Goal: Task Accomplishment & Management: Complete application form

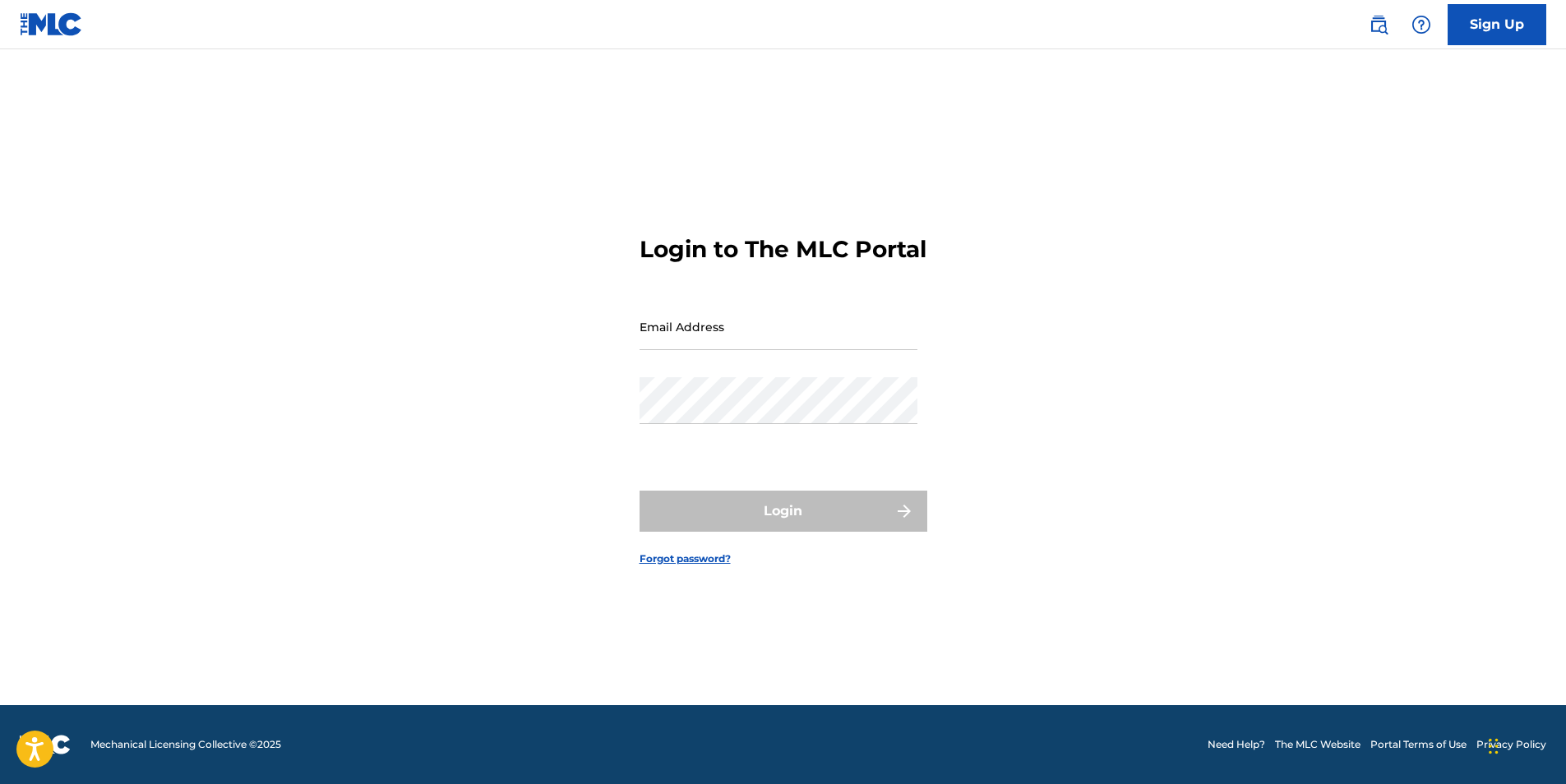
click at [1500, 27] on link "Sign Up" at bounding box center [1496, 25] width 99 height 41
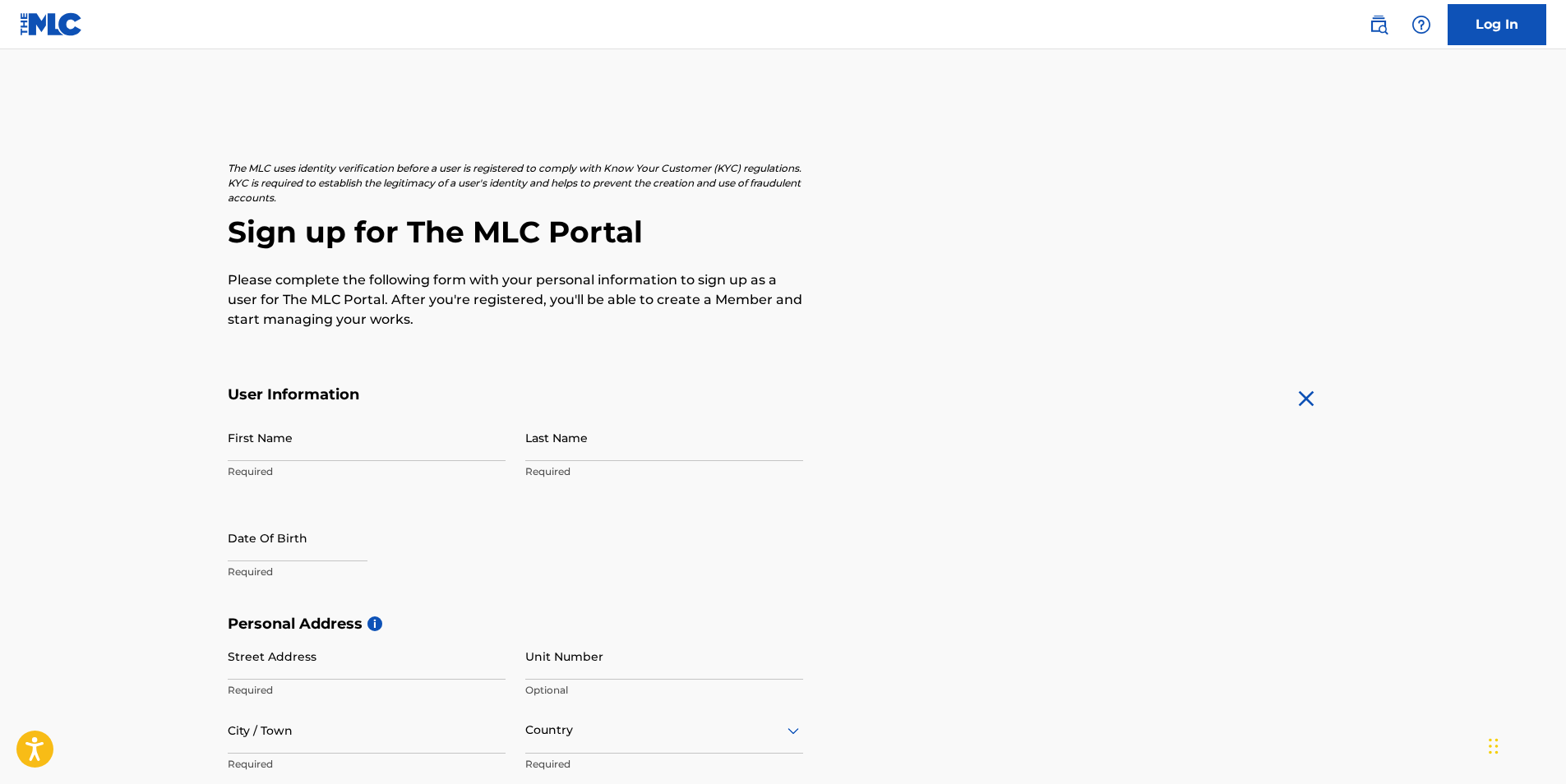
click at [322, 428] on input "First Name" at bounding box center [366, 437] width 277 height 47
type input "[PERSON_NAME]"
type input "[STREET_ADDRESS]"
type input "[GEOGRAPHIC_DATA]"
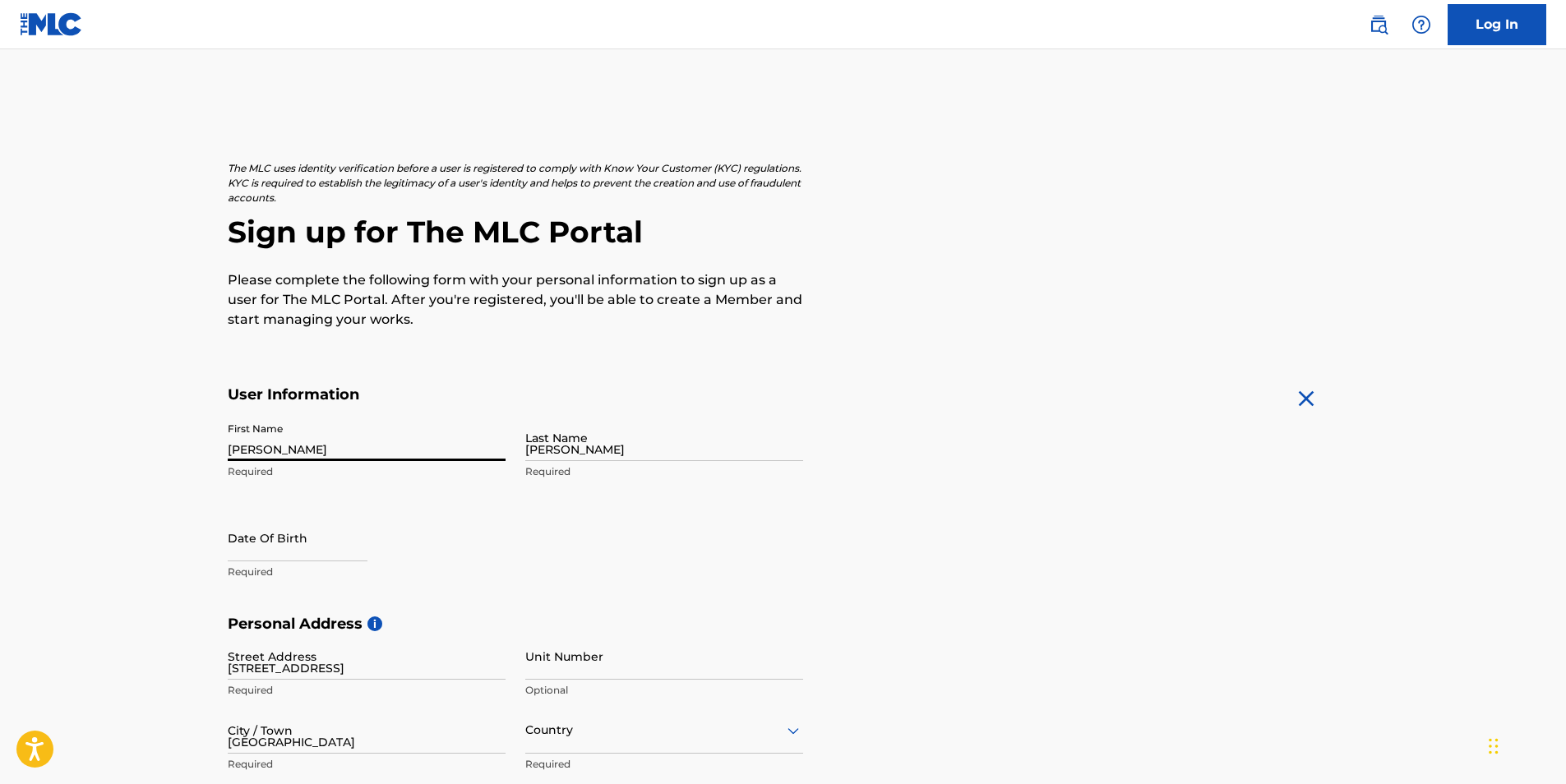
type input "[GEOGRAPHIC_DATA]"
type input "[US_STATE]"
type input "17202"
type input "1"
type input "717"
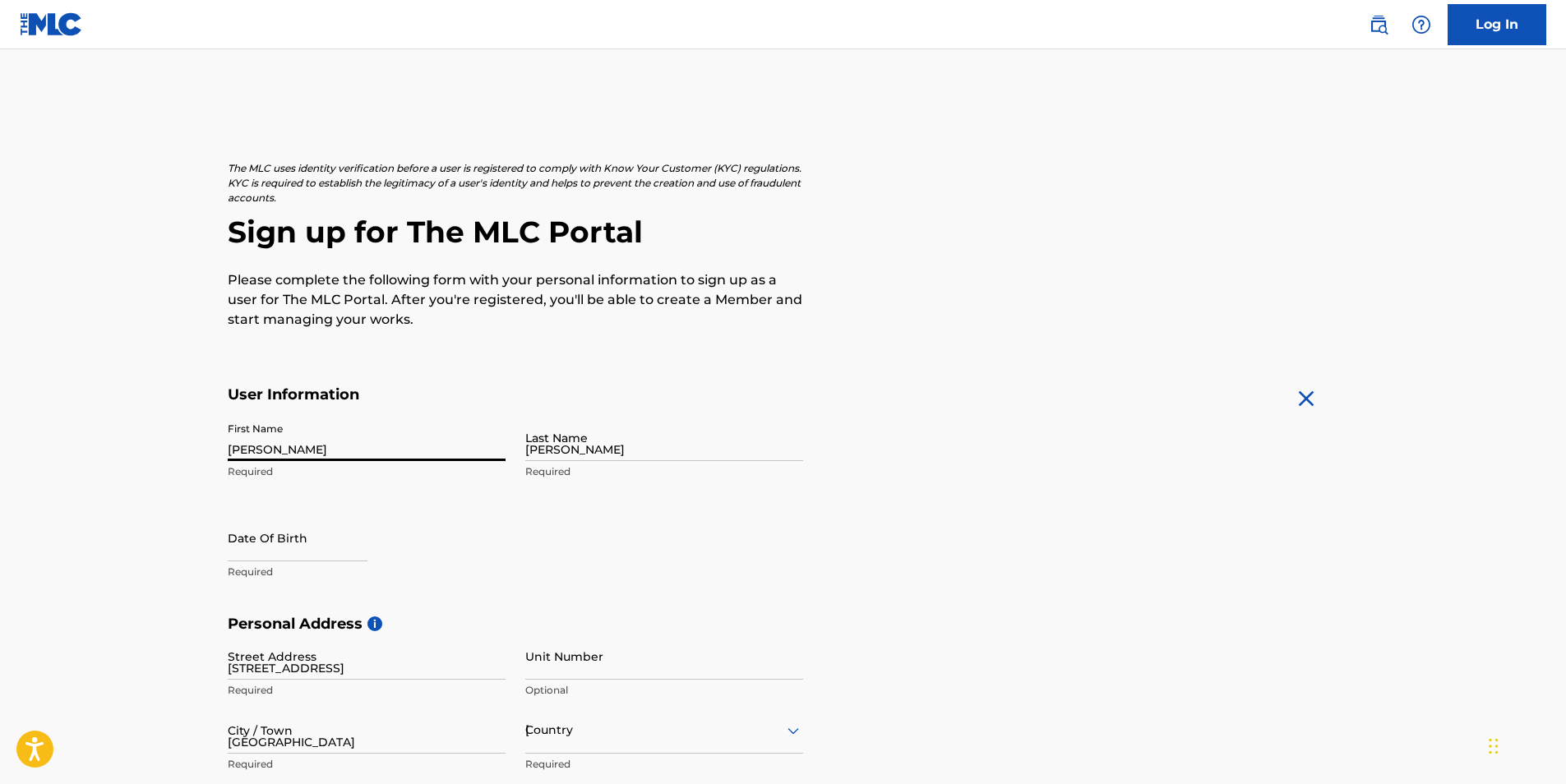
type input "5521345"
type input "[EMAIL_ADDRESS][DOMAIN_NAME]"
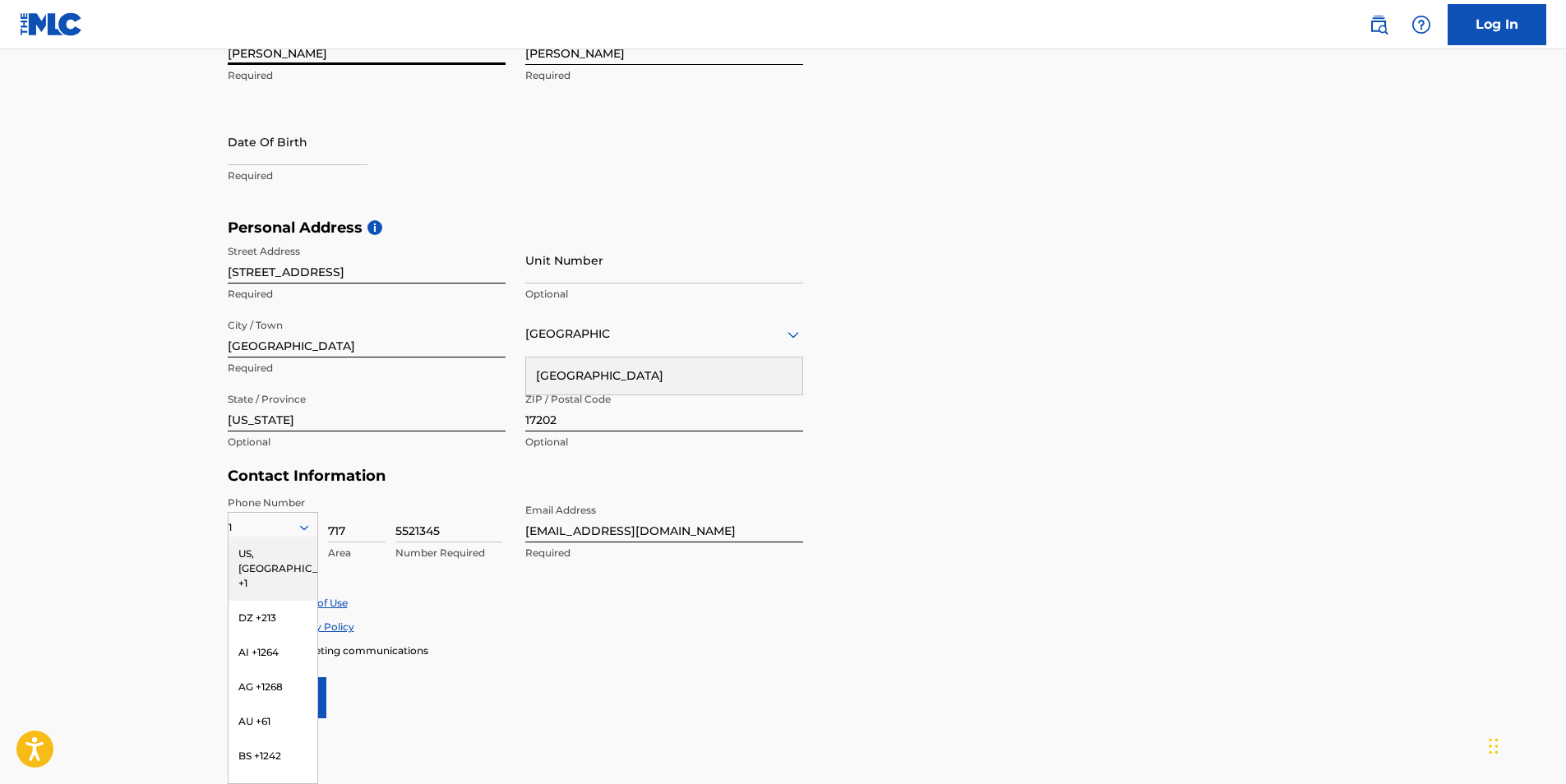
click at [97, 359] on main "The MLC uses identity verification before a user is registered to comply with K…" at bounding box center [783, 231] width 1566 height 1157
click at [274, 534] on div "1" at bounding box center [272, 527] width 88 height 18
click at [165, 519] on main "The MLC uses identity verification before a user is registered to comply with K…" at bounding box center [783, 231] width 1566 height 1157
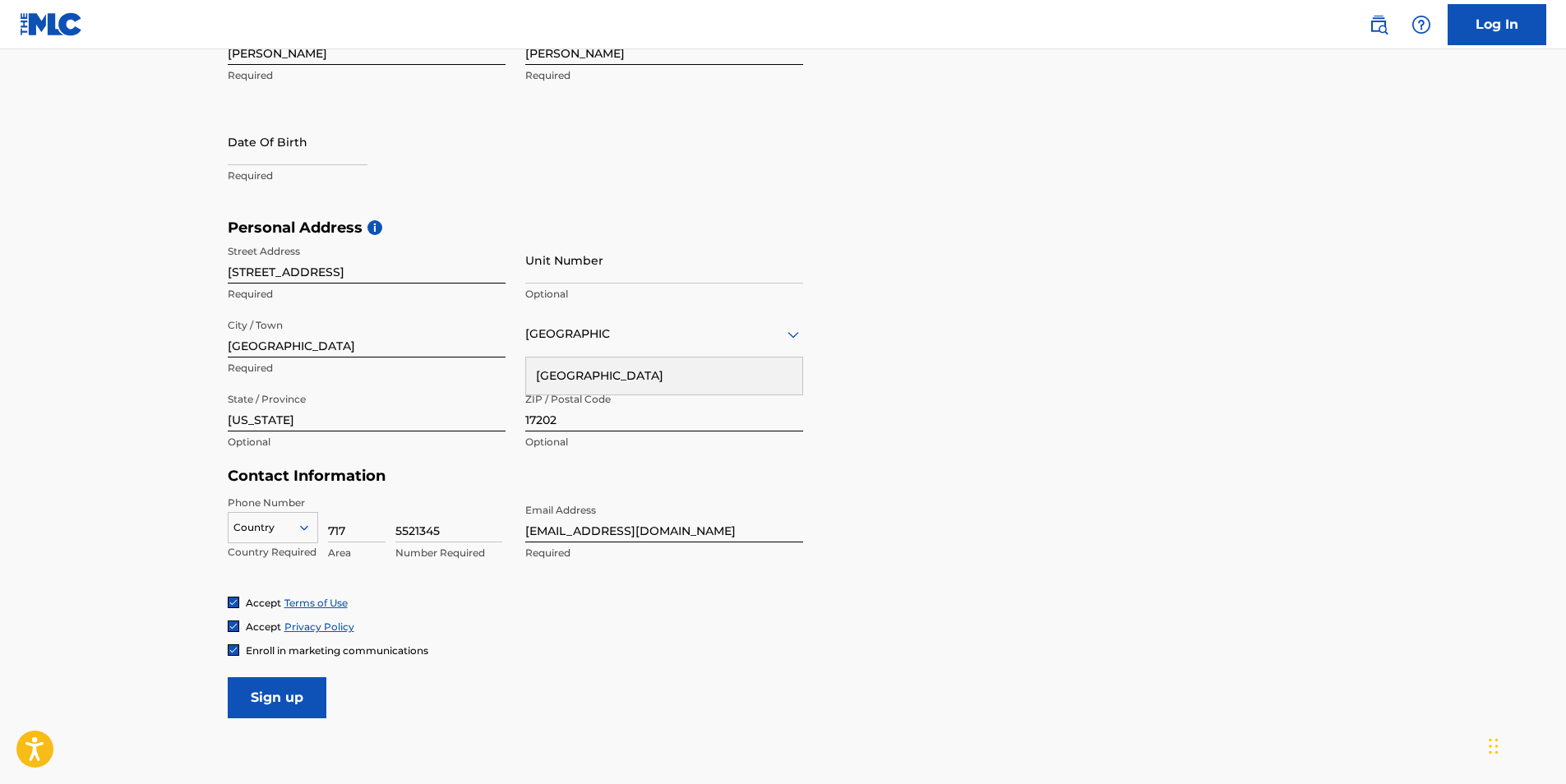
click at [285, 529] on div at bounding box center [272, 527] width 88 height 18
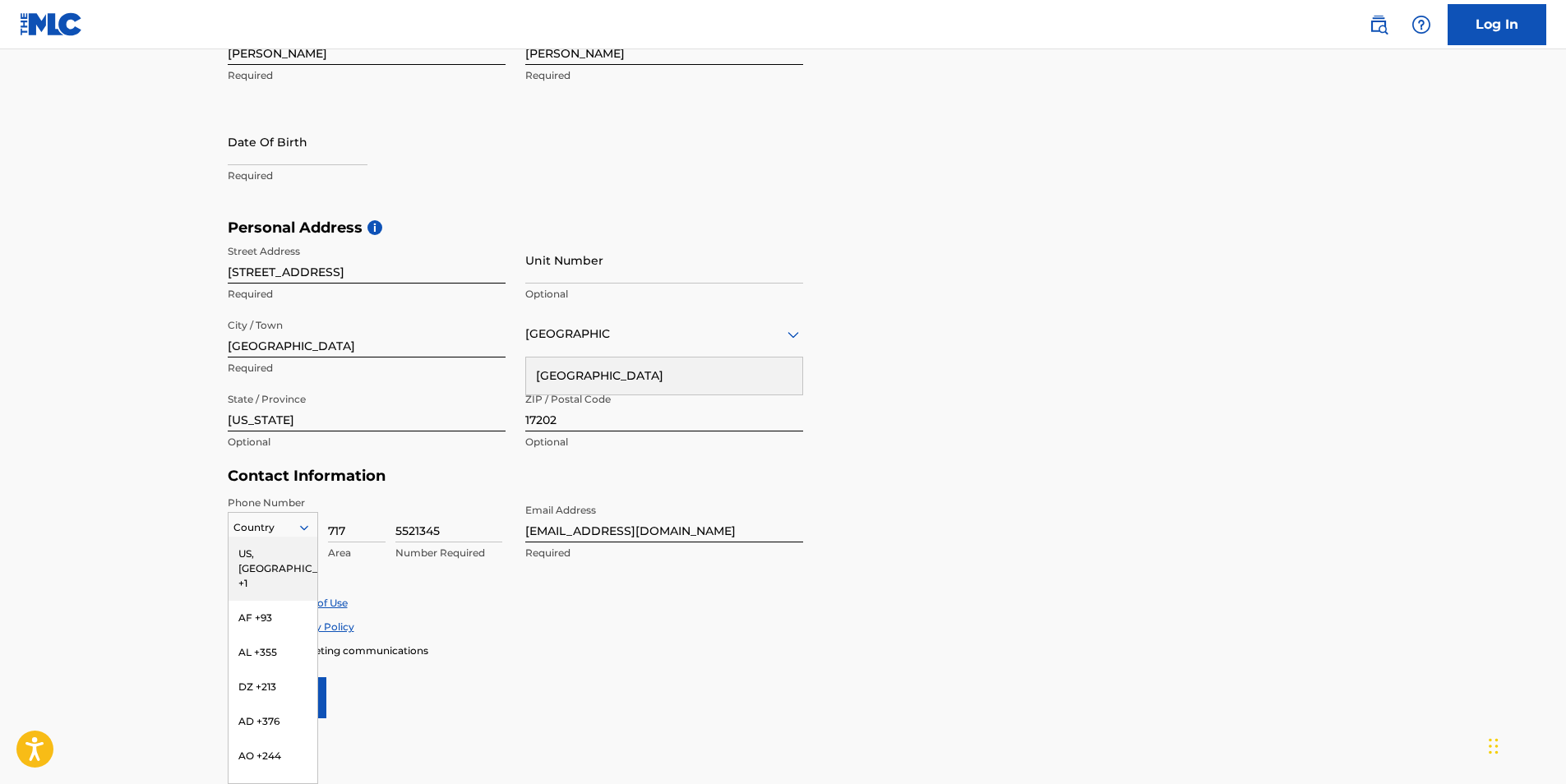
click at [283, 550] on div "US, [GEOGRAPHIC_DATA] +1" at bounding box center [272, 568] width 88 height 64
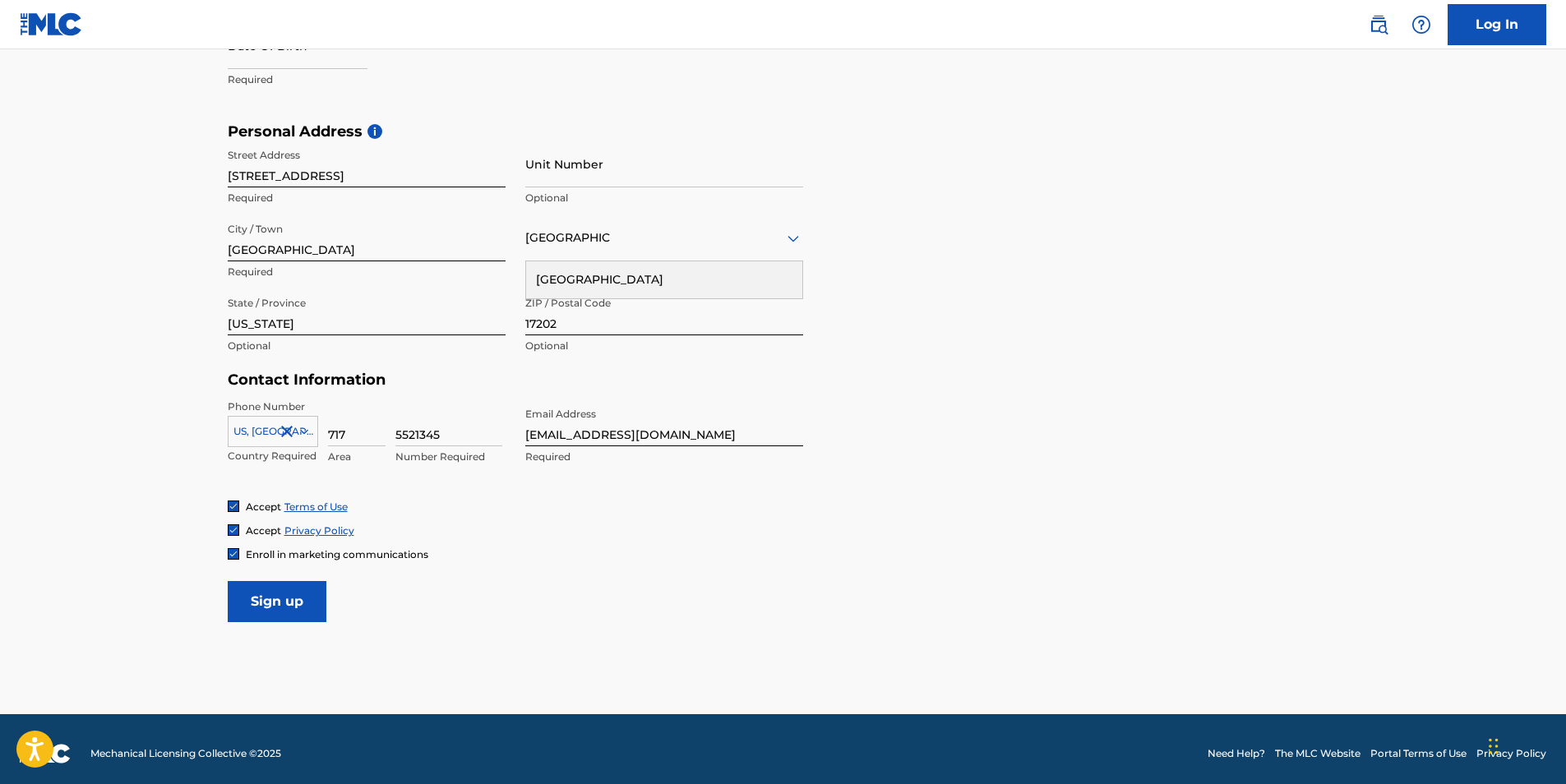
scroll to position [501, 0]
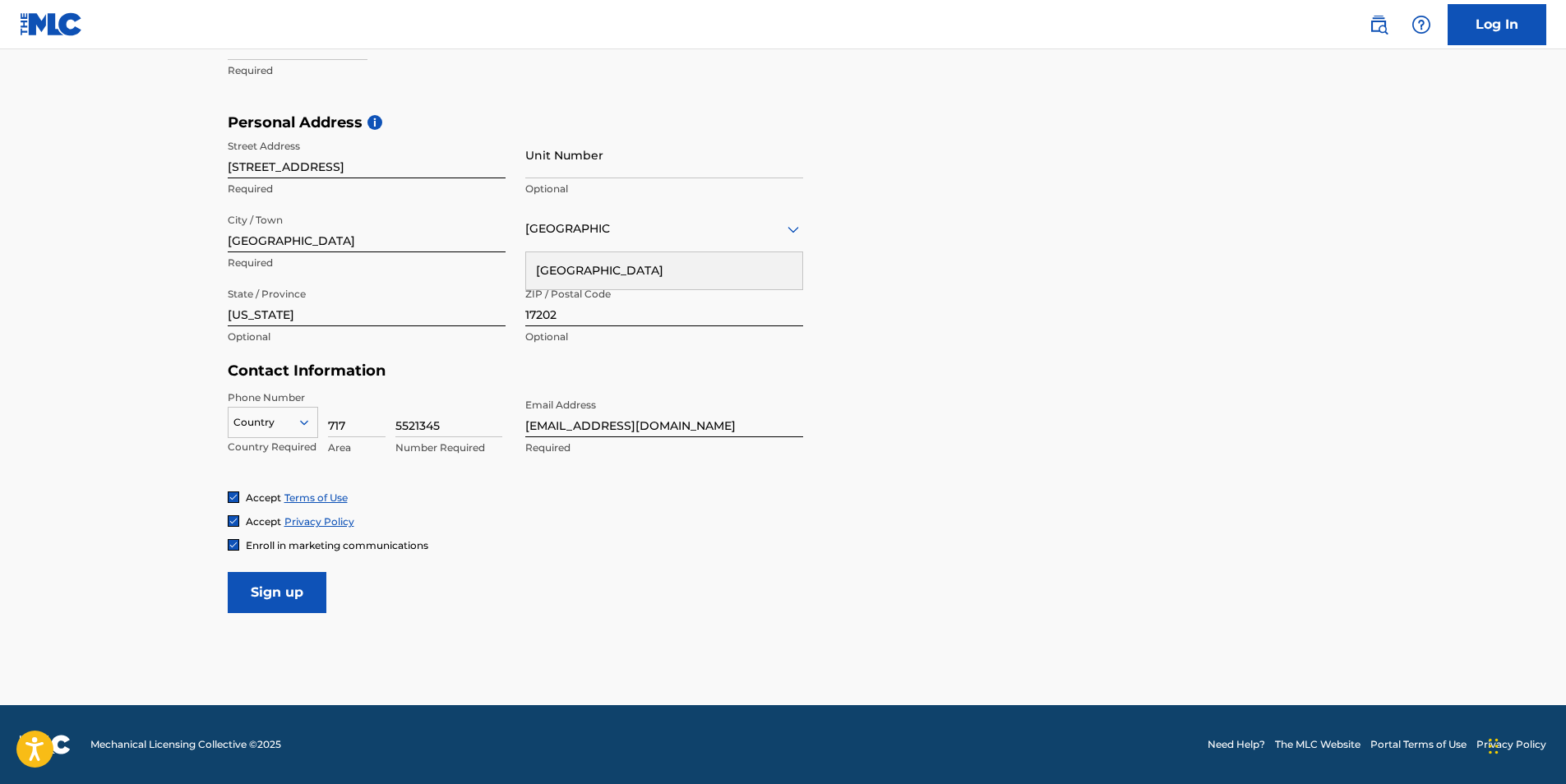
click at [283, 419] on div at bounding box center [272, 422] width 88 height 18
click at [276, 441] on div "US, [GEOGRAPHIC_DATA] +1" at bounding box center [272, 463] width 88 height 64
click at [286, 590] on input "Sign up" at bounding box center [277, 593] width 99 height 41
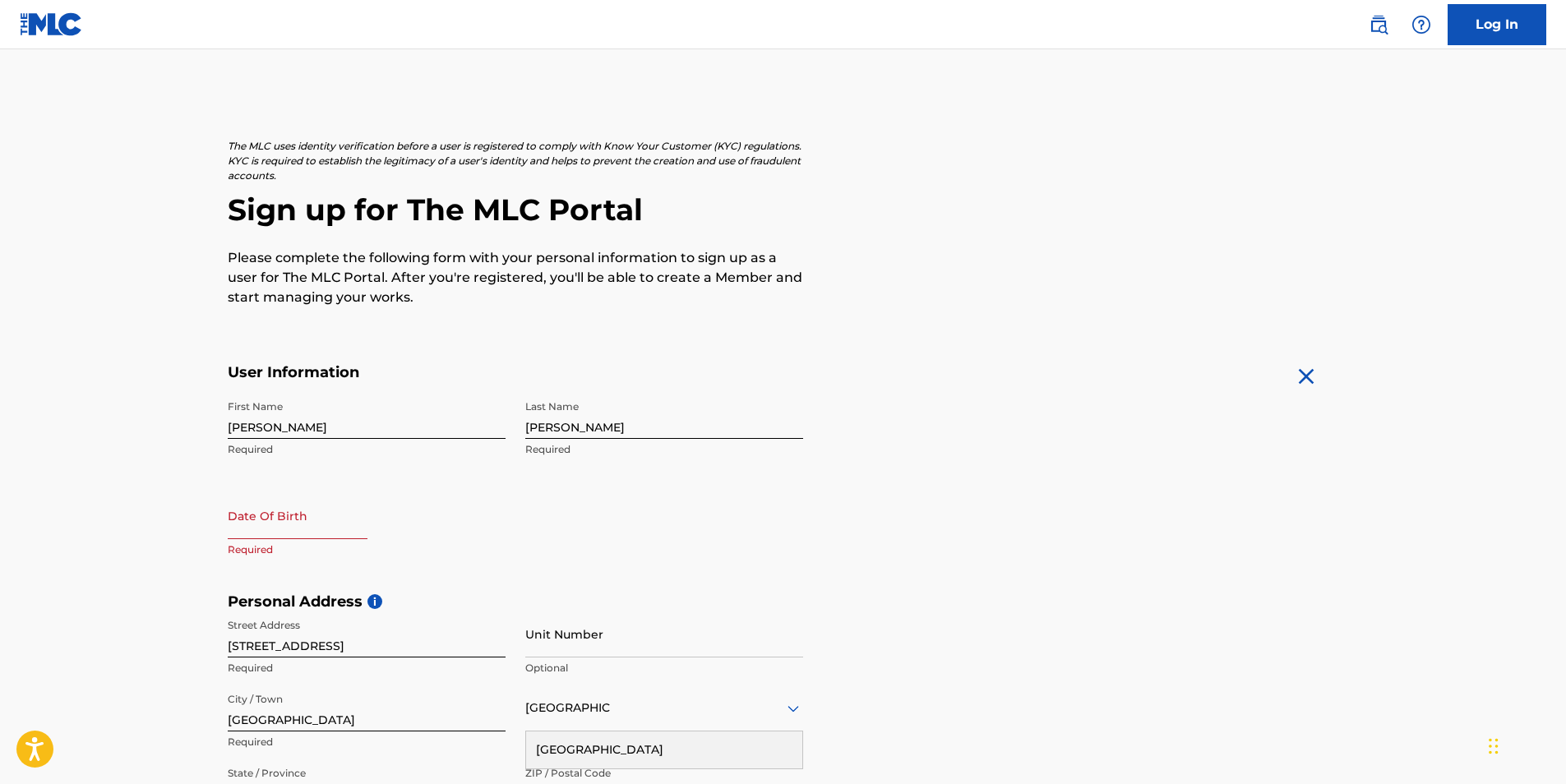
scroll to position [501, 0]
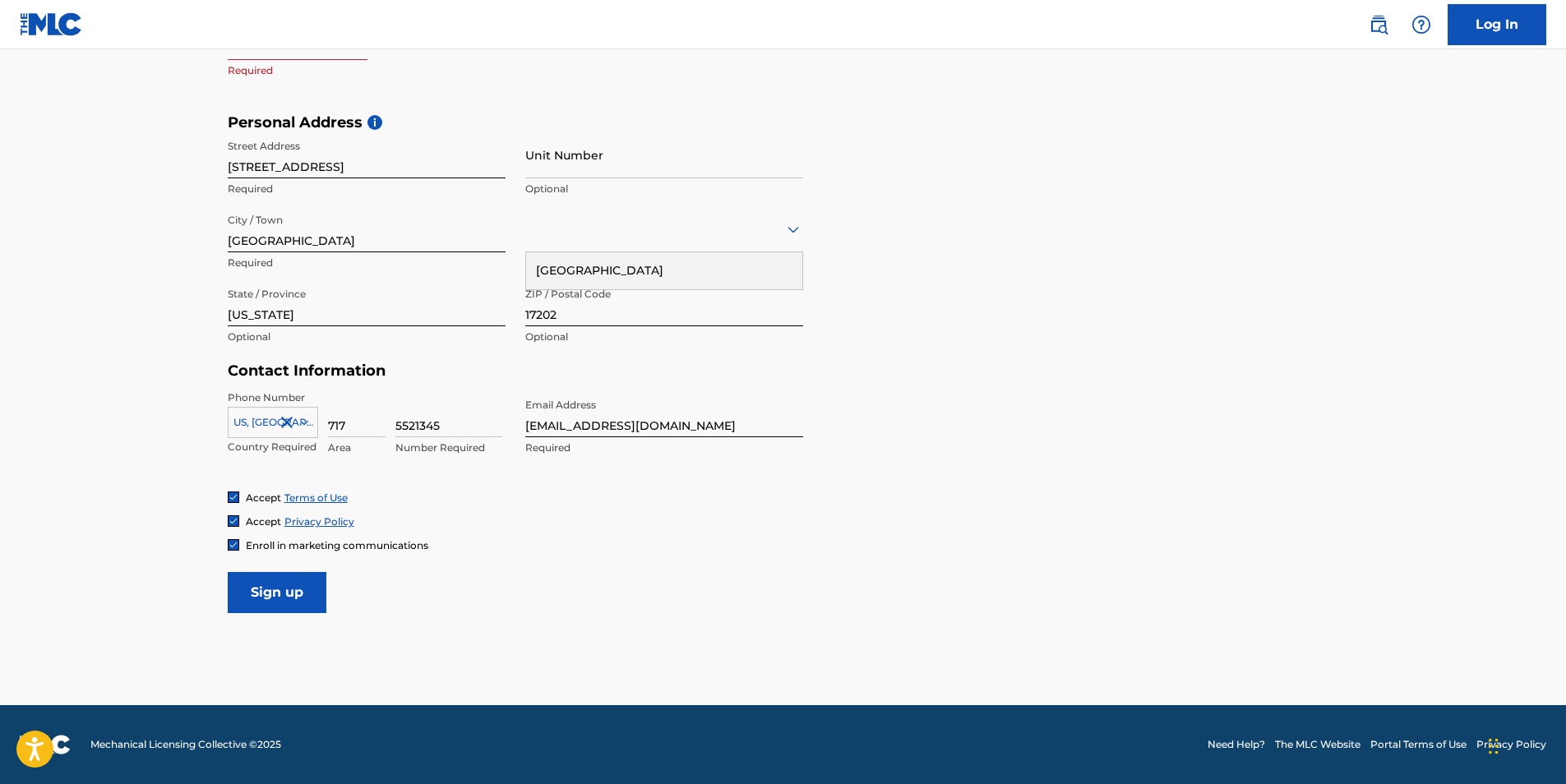
click at [327, 541] on span "Enroll in marketing communications" at bounding box center [337, 545] width 182 height 12
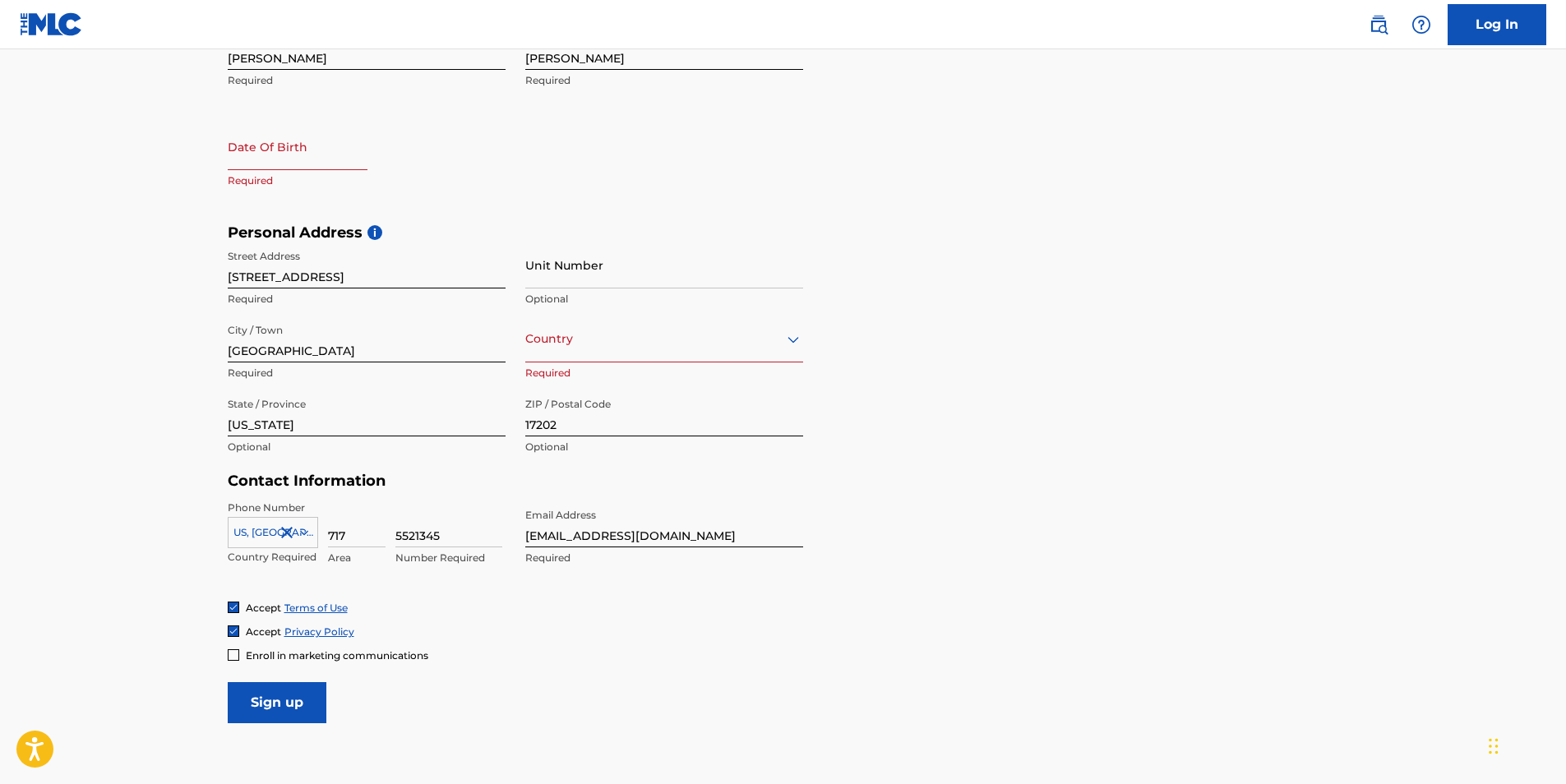
scroll to position [90, 0]
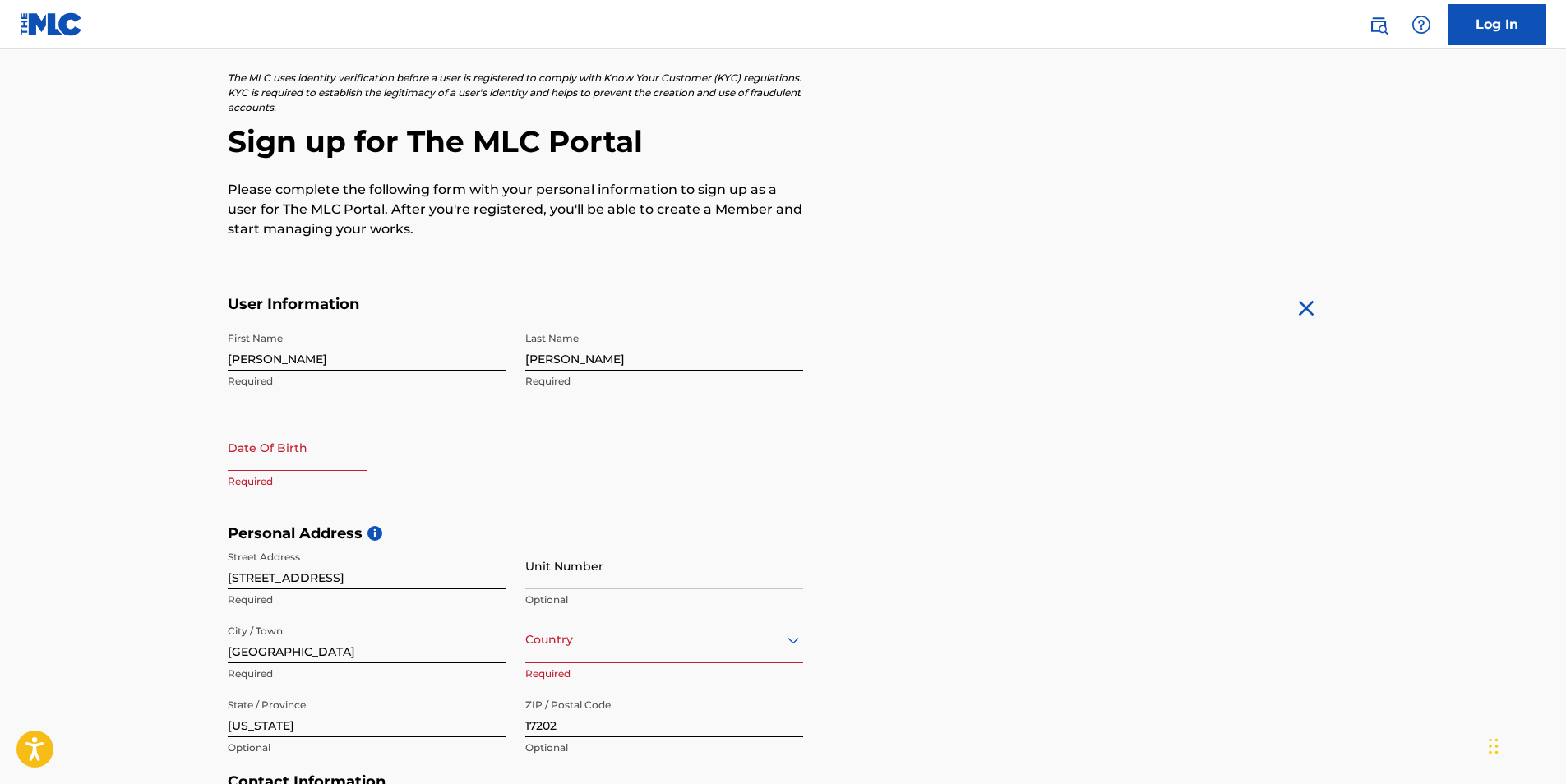
select select "8"
select select "2025"
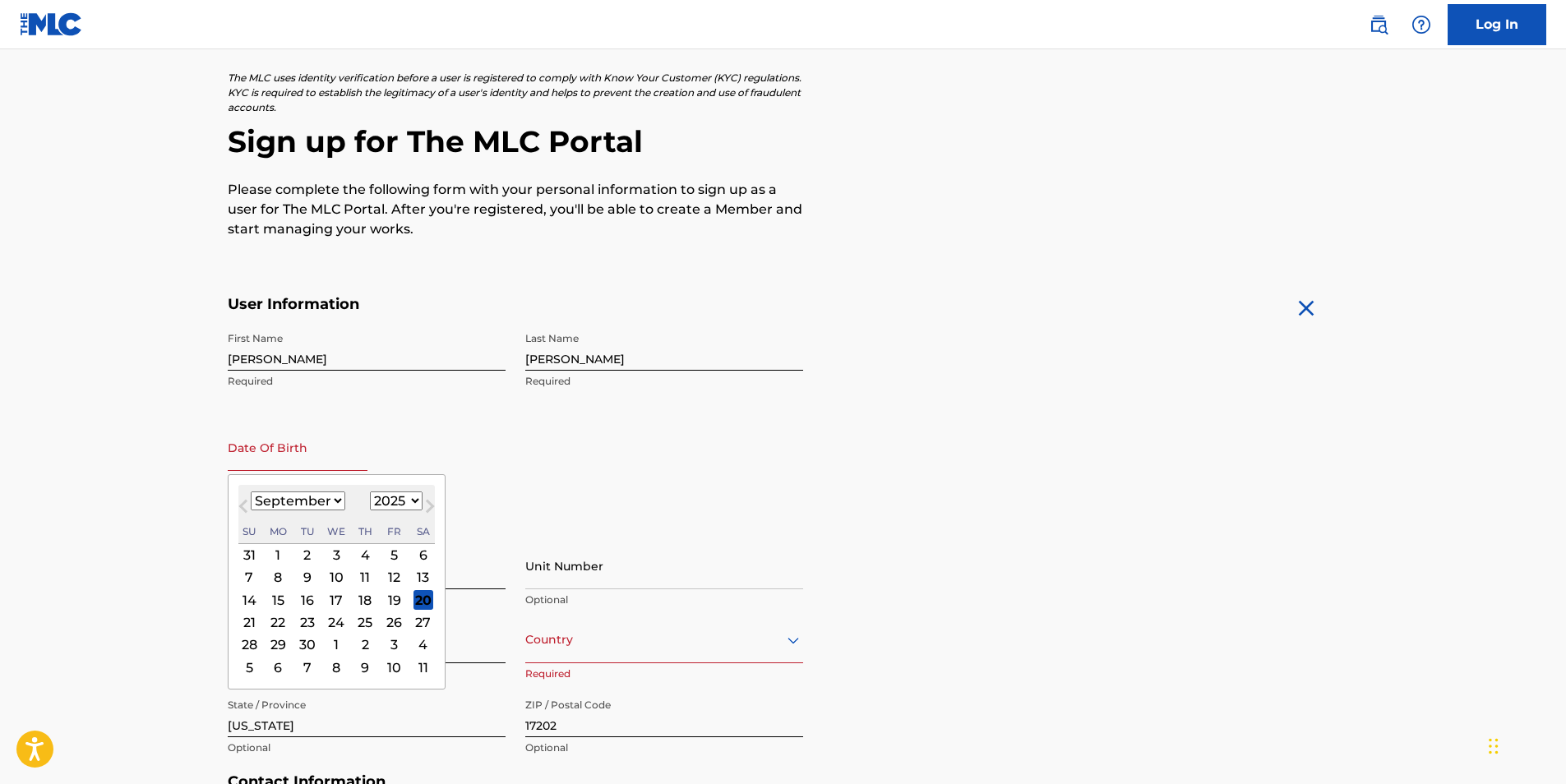
click at [312, 458] on input "text" at bounding box center [297, 447] width 140 height 47
click at [293, 500] on select "January February March April May June July August September October November De…" at bounding box center [298, 501] width 94 height 19
select select "0"
click at [251, 491] on select "January February March April May June July August September October November De…" at bounding box center [298, 501] width 94 height 19
click at [362, 599] on div "16" at bounding box center [364, 599] width 20 height 20
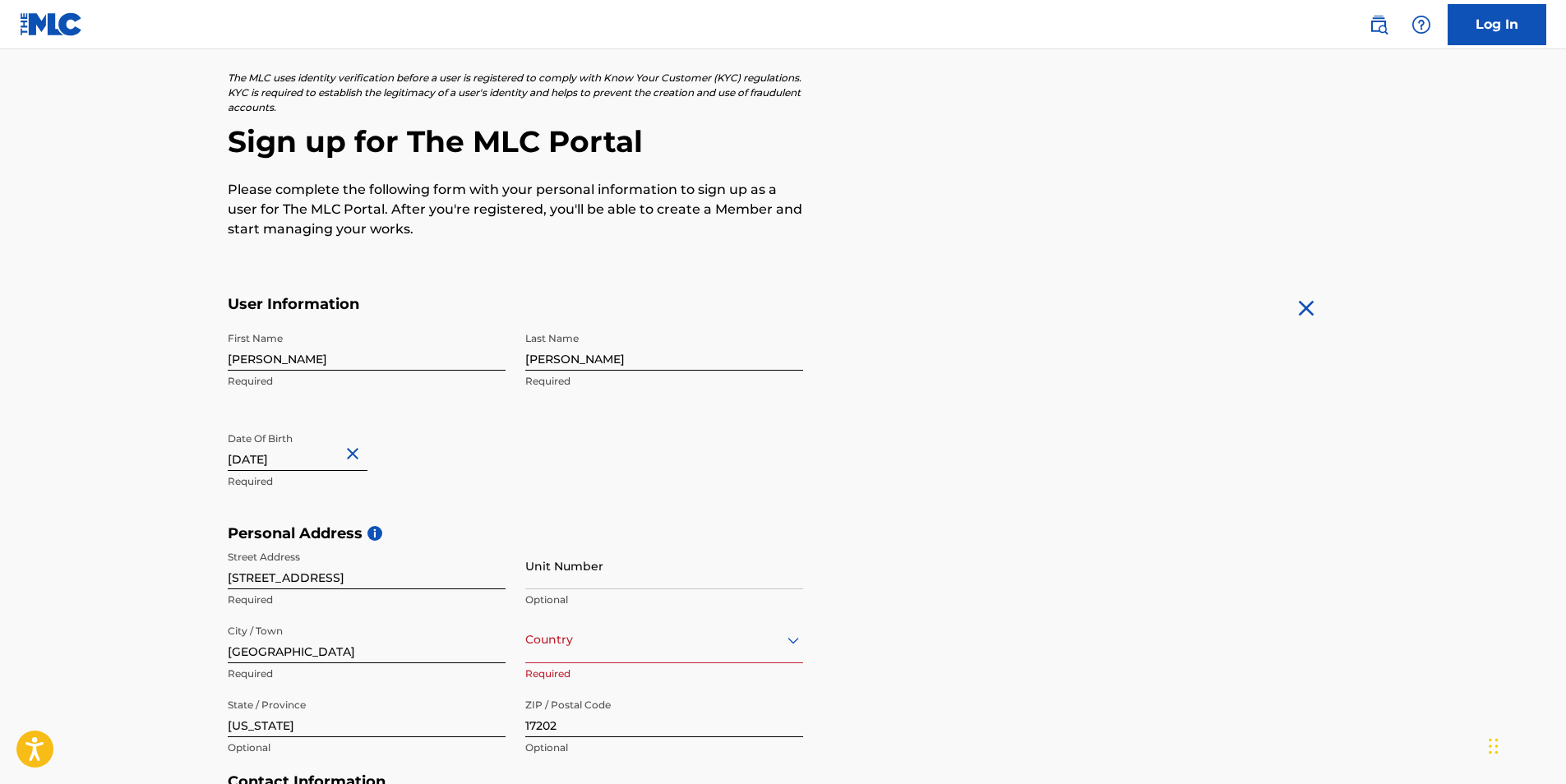
type input "[DATE]"
select select "1997"
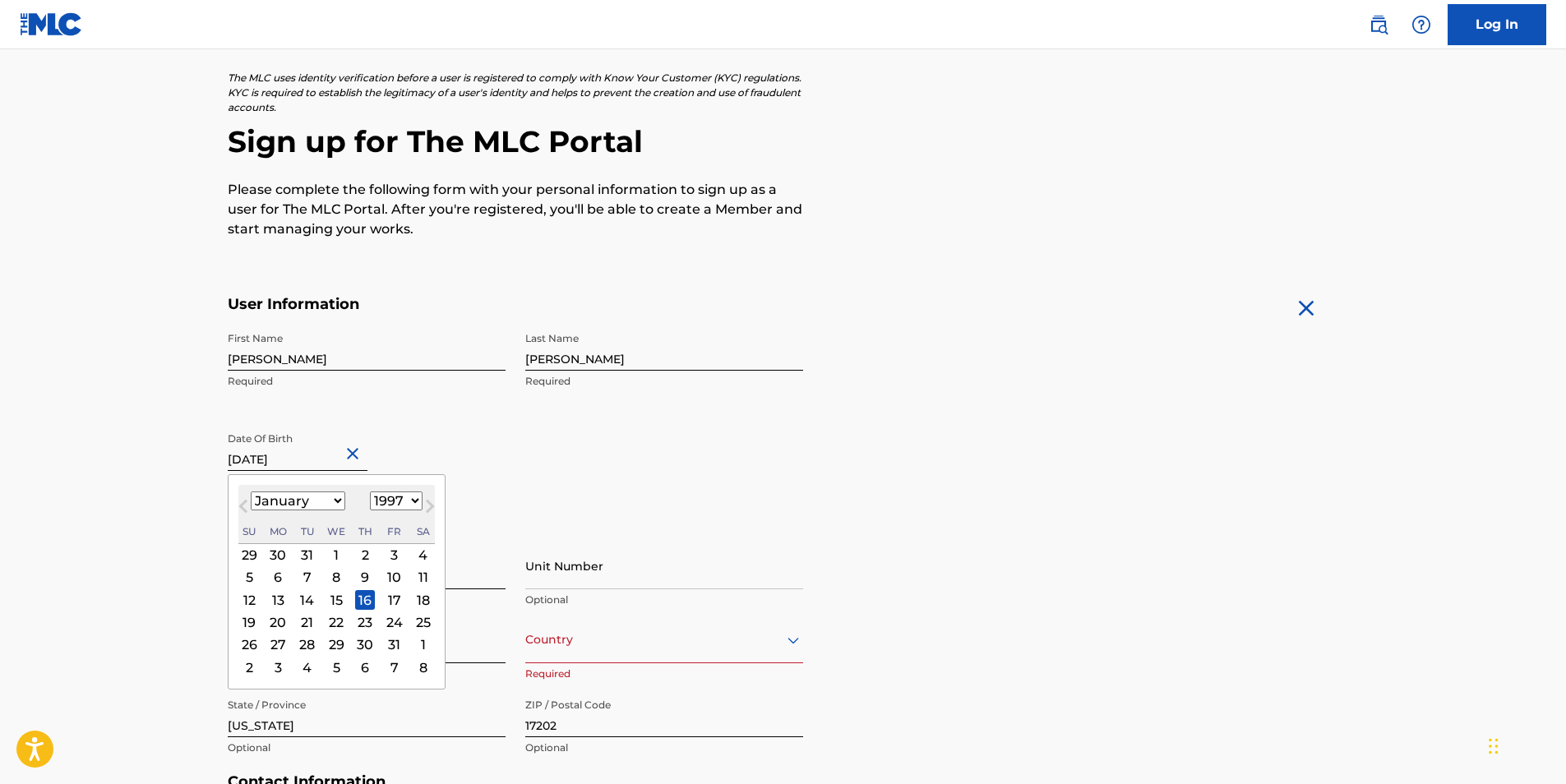
click at [600, 461] on div "First Name [PERSON_NAME] Required Last Name [PERSON_NAME] Required Date Of Birt…" at bounding box center [515, 423] width 576 height 200
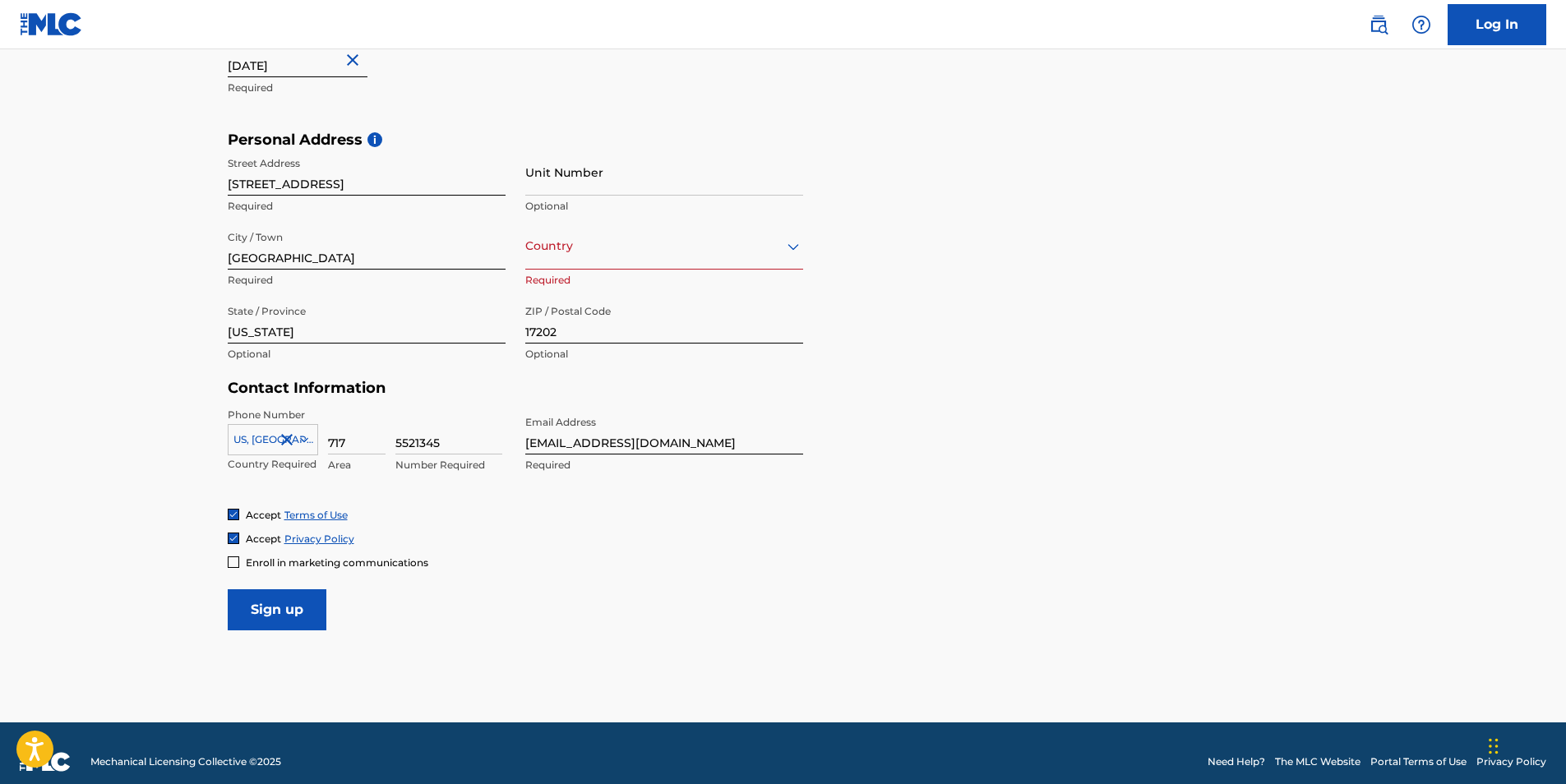
scroll to position [501, 0]
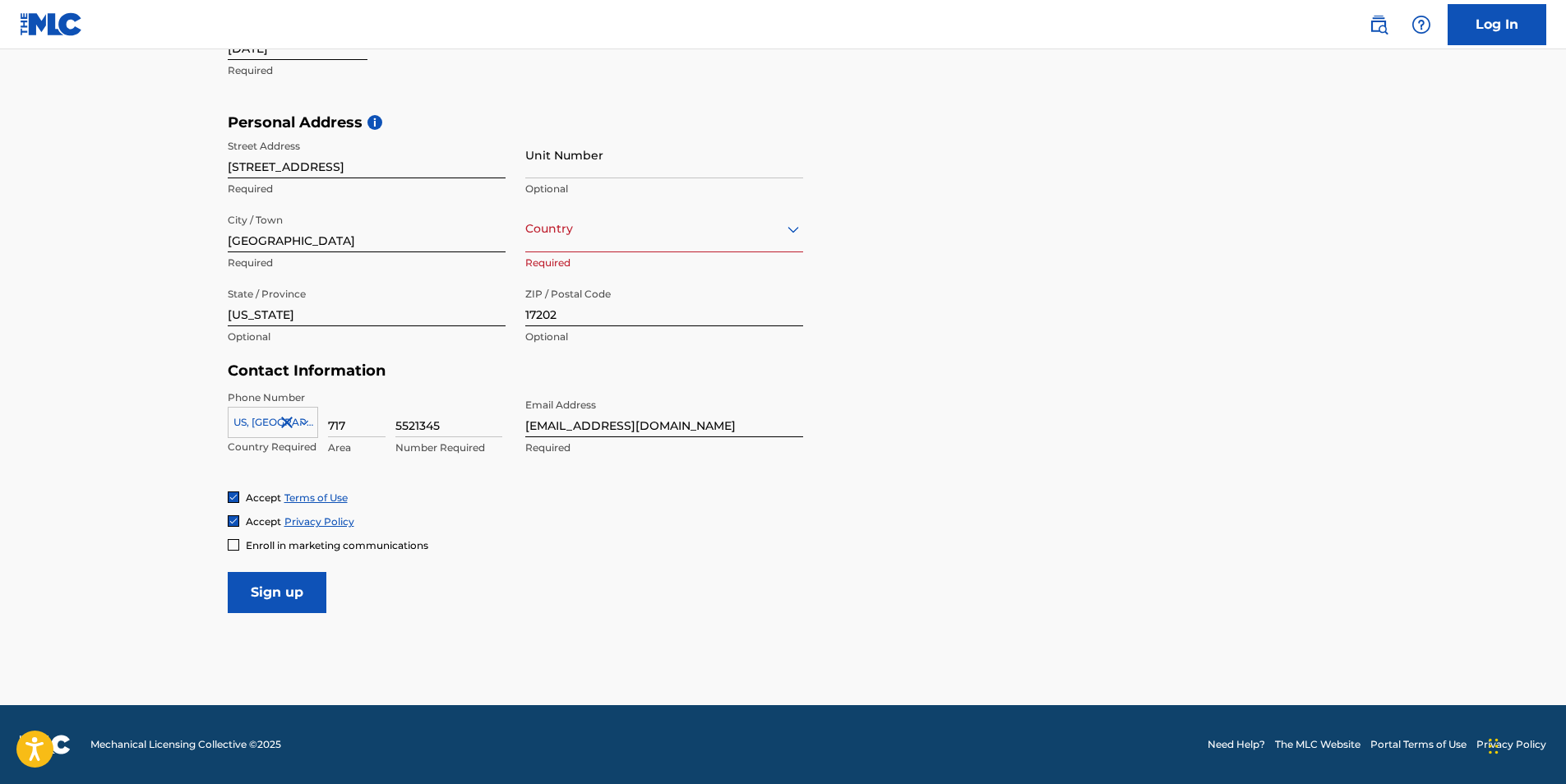
click at [614, 261] on p "Required" at bounding box center [663, 263] width 277 height 15
click at [612, 241] on div "Country" at bounding box center [663, 228] width 277 height 47
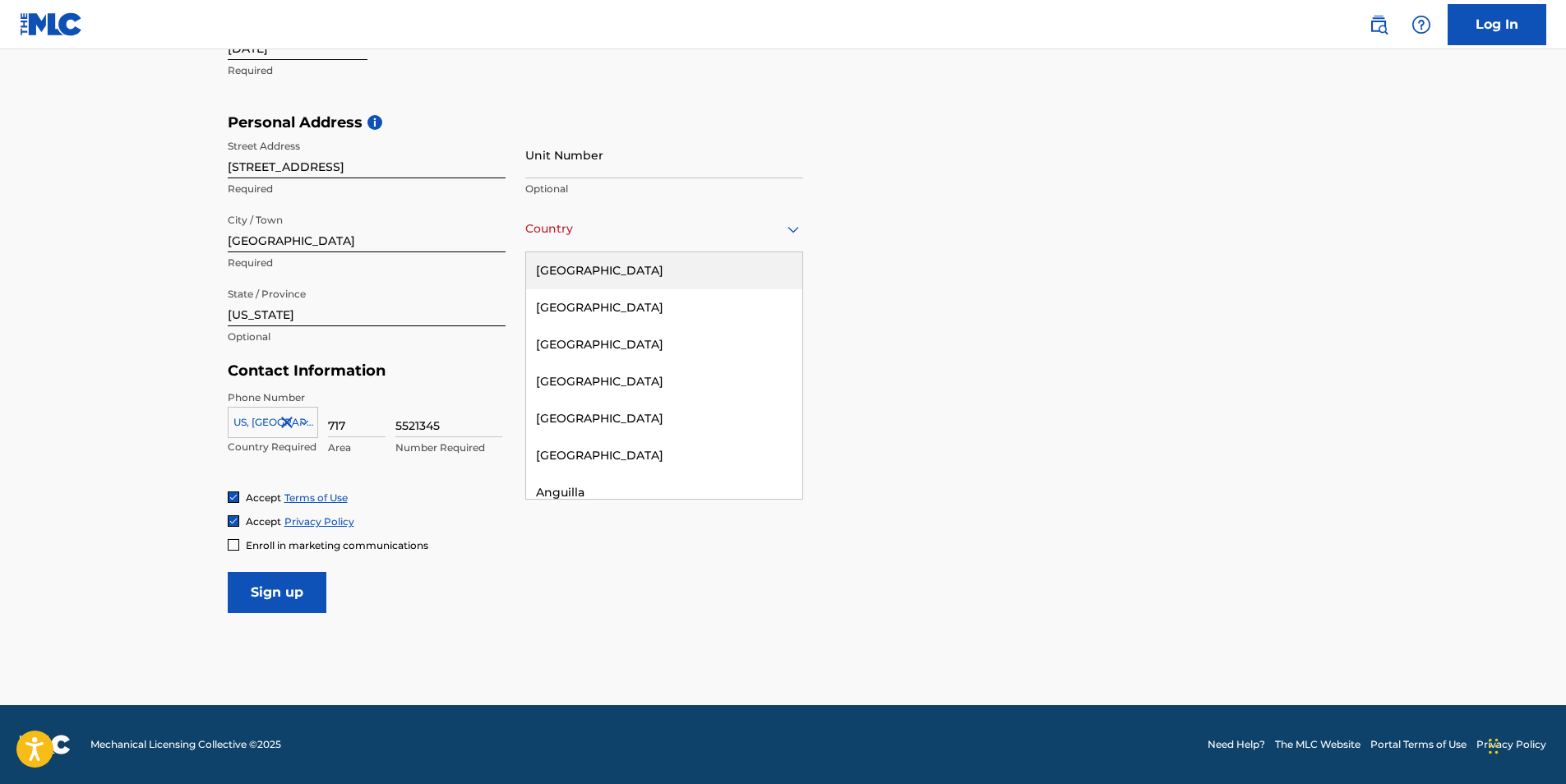
click at [612, 262] on div "[GEOGRAPHIC_DATA]" at bounding box center [663, 270] width 276 height 37
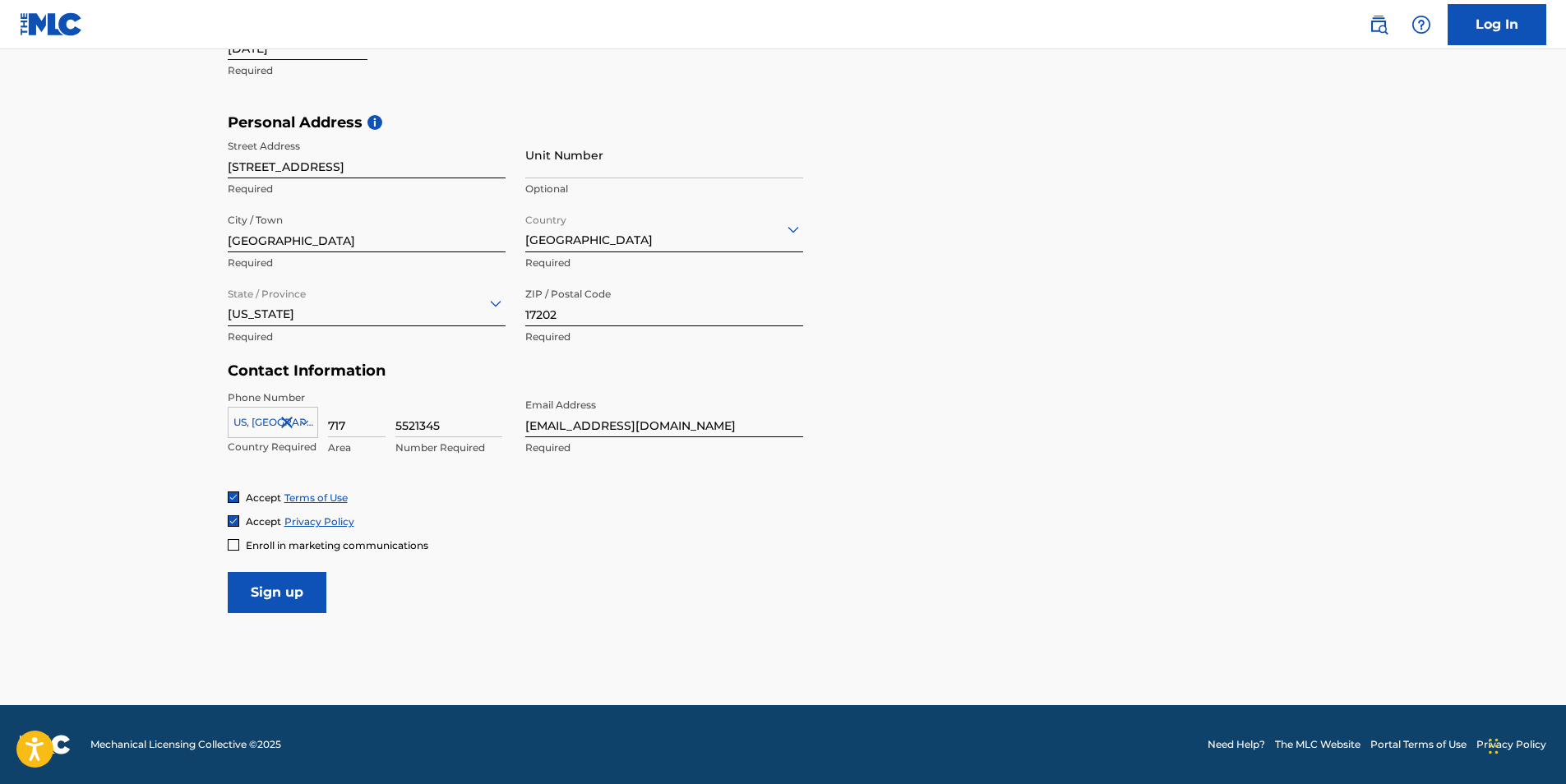
click at [297, 598] on input "Sign up" at bounding box center [277, 593] width 99 height 41
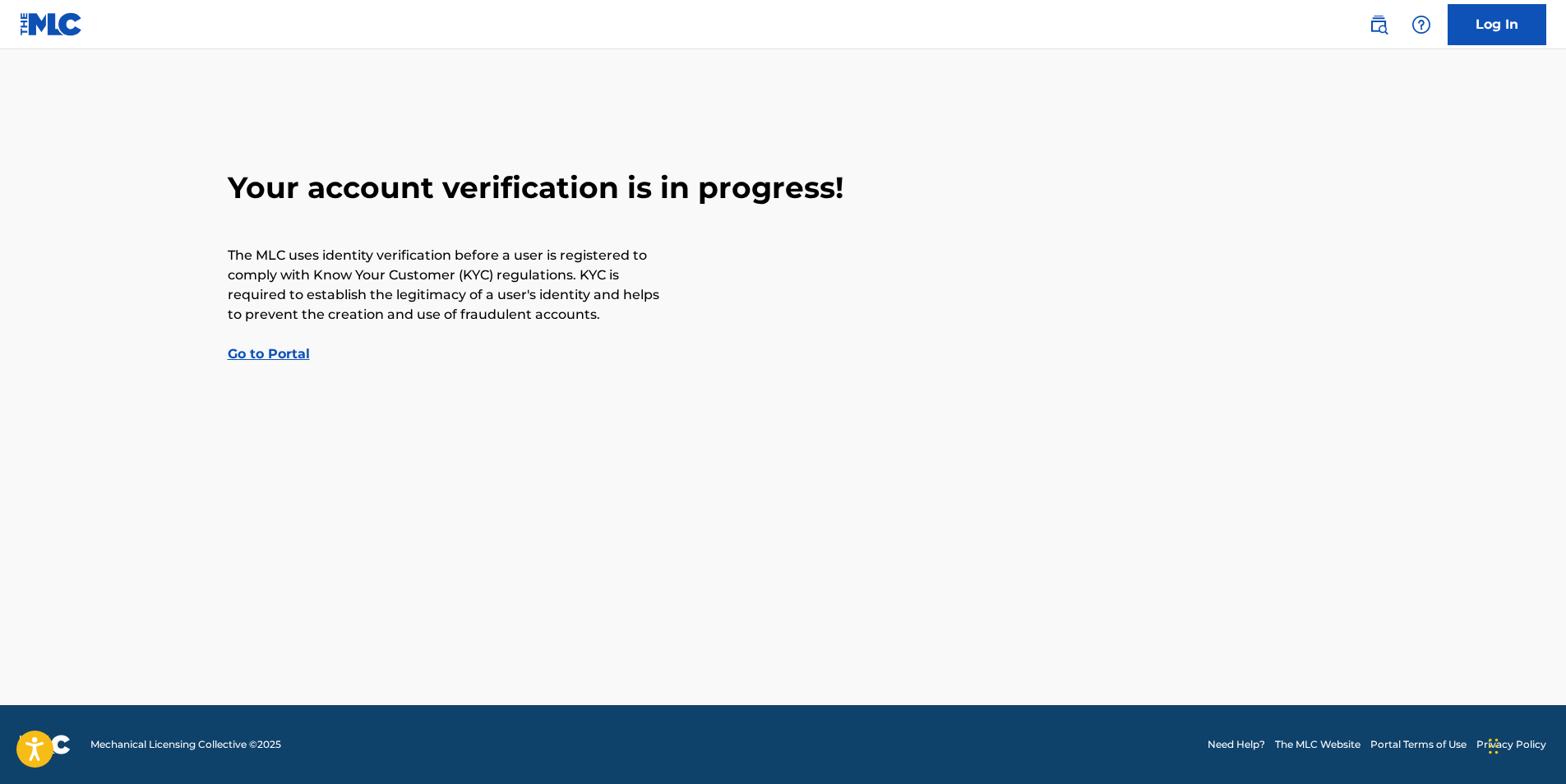
click at [288, 353] on link "Go to Portal" at bounding box center [269, 354] width 82 height 15
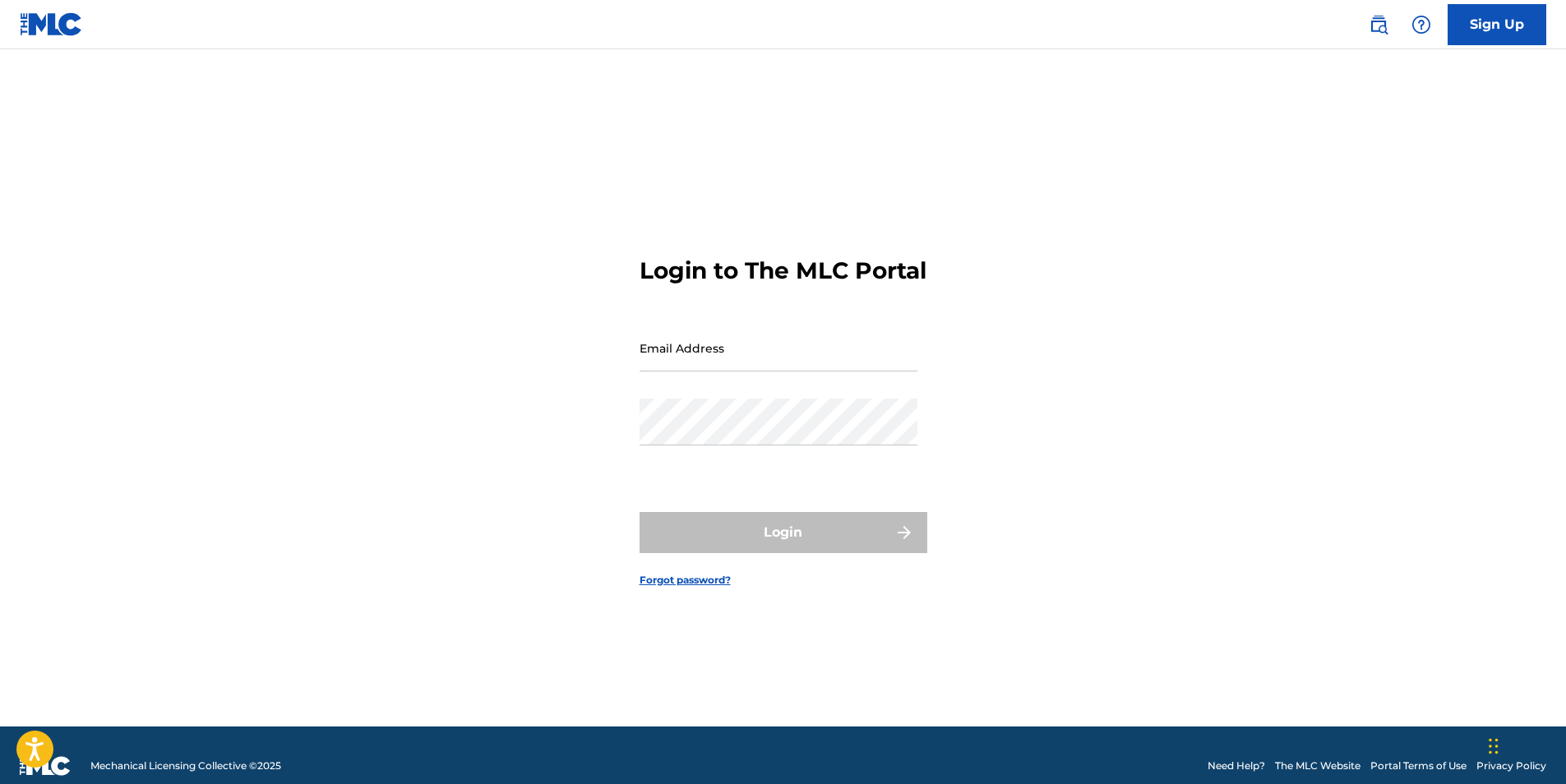
click at [750, 354] on input "Email Address" at bounding box center [777, 348] width 277 height 47
type input "[EMAIL_ADDRESS][DOMAIN_NAME]"
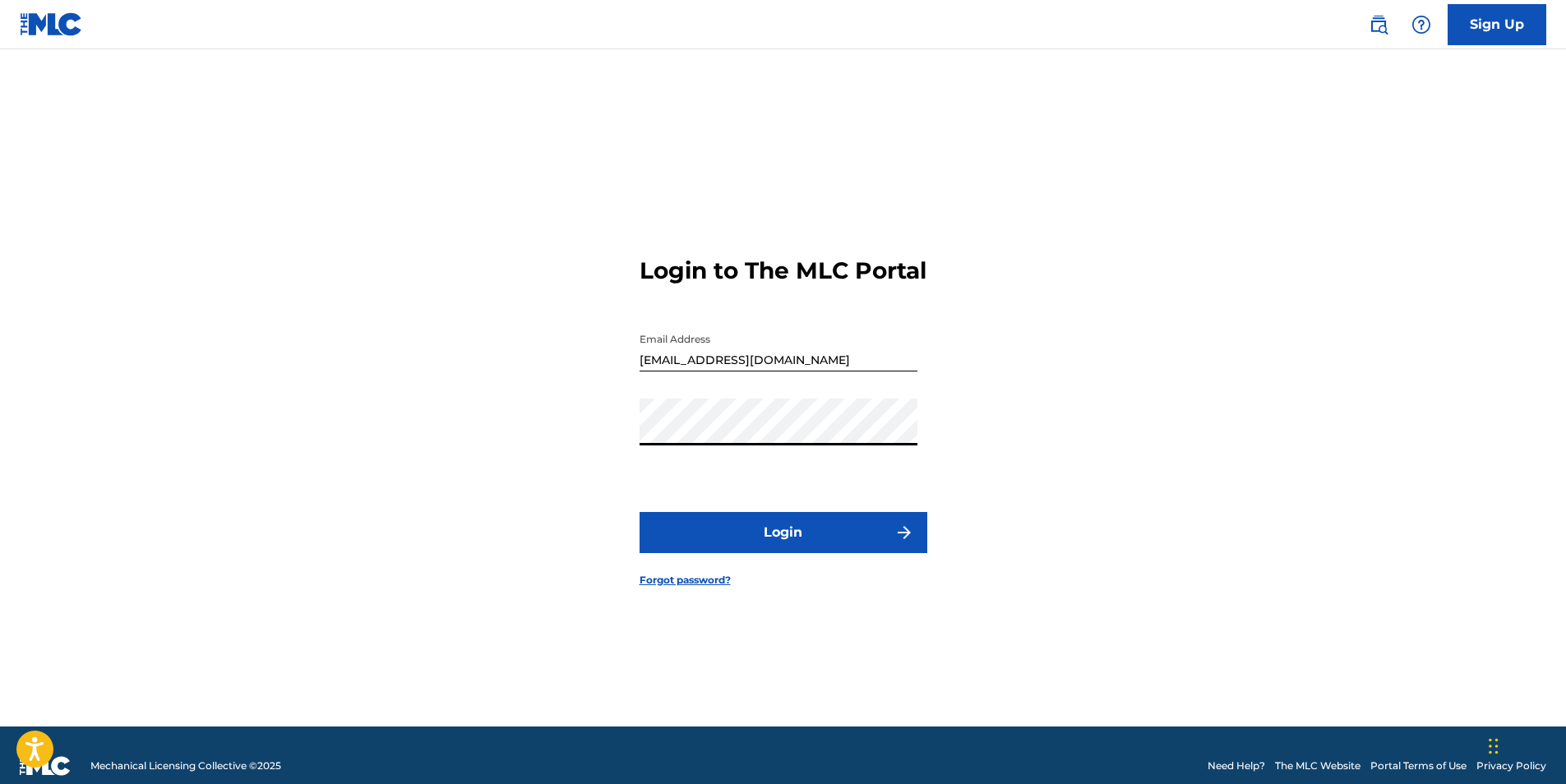
click at [639, 512] on button "Login" at bounding box center [783, 532] width 288 height 41
